Goal: Task Accomplishment & Management: Manage account settings

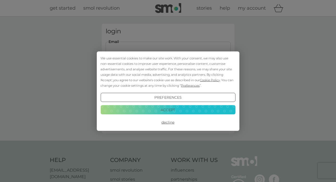
type input "d_pdpdp@yahoo.com"
click at [167, 121] on button "Decline" at bounding box center [167, 122] width 135 height 9
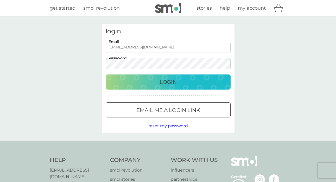
click at [159, 82] on div "Login" at bounding box center [168, 82] width 115 height 8
type input "[EMAIL_ADDRESS][DOMAIN_NAME]"
click at [143, 79] on div "Login" at bounding box center [168, 82] width 115 height 8
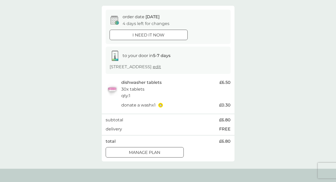
scroll to position [54, 0]
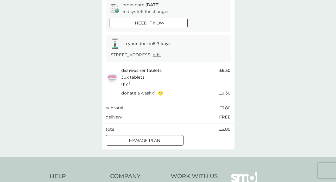
click at [154, 137] on p "Manage plan" at bounding box center [144, 140] width 31 height 7
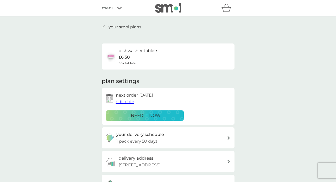
click at [125, 100] on span "edit date" at bounding box center [125, 101] width 18 height 5
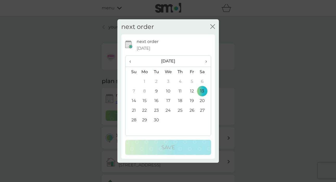
click at [204, 61] on span "›" at bounding box center [203, 61] width 5 height 11
click at [168, 97] on td "15" at bounding box center [168, 101] width 12 height 10
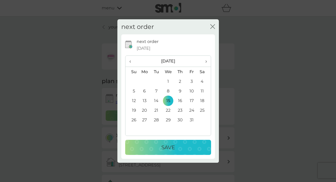
click at [168, 148] on p "Save" at bounding box center [168, 147] width 14 height 8
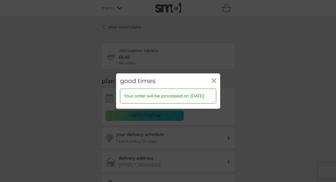
click at [213, 78] on icon "close" at bounding box center [214, 80] width 5 height 5
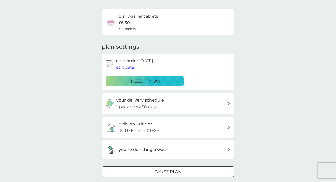
scroll to position [45, 0]
